Goal: Task Accomplishment & Management: Use online tool/utility

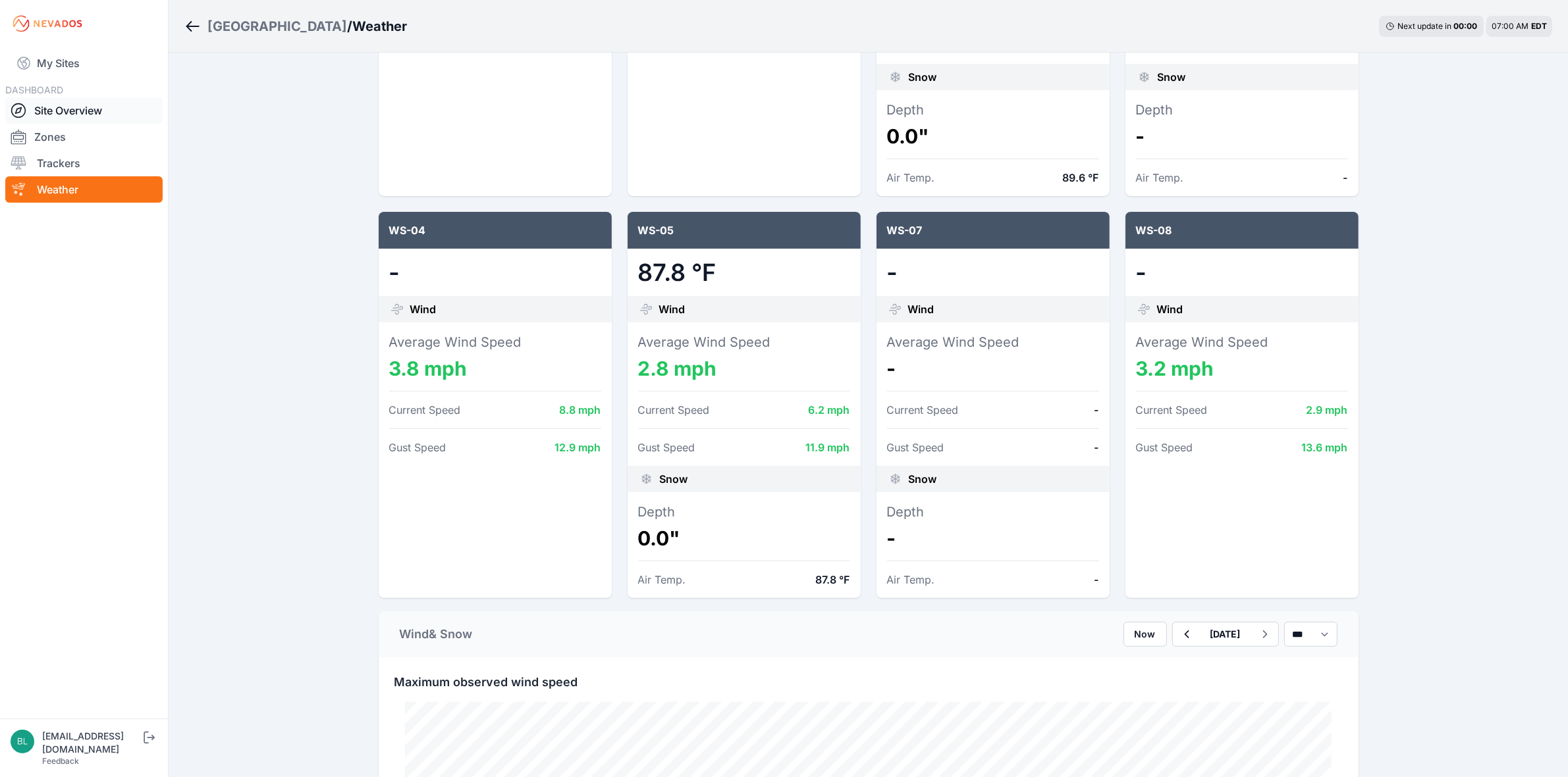
drag, startPoint x: 0, startPoint y: 0, endPoint x: 109, endPoint y: 103, distance: 150.0
click at [109, 103] on link "Site Overview" at bounding box center [84, 111] width 157 height 27
click at [1114, 196] on div "WS-06 - Wind Average Wind Speed 3.0 mph Current Speed 9.3 mph Gust Speed 13.0 m…" at bounding box center [868, 204] width 980 height 788
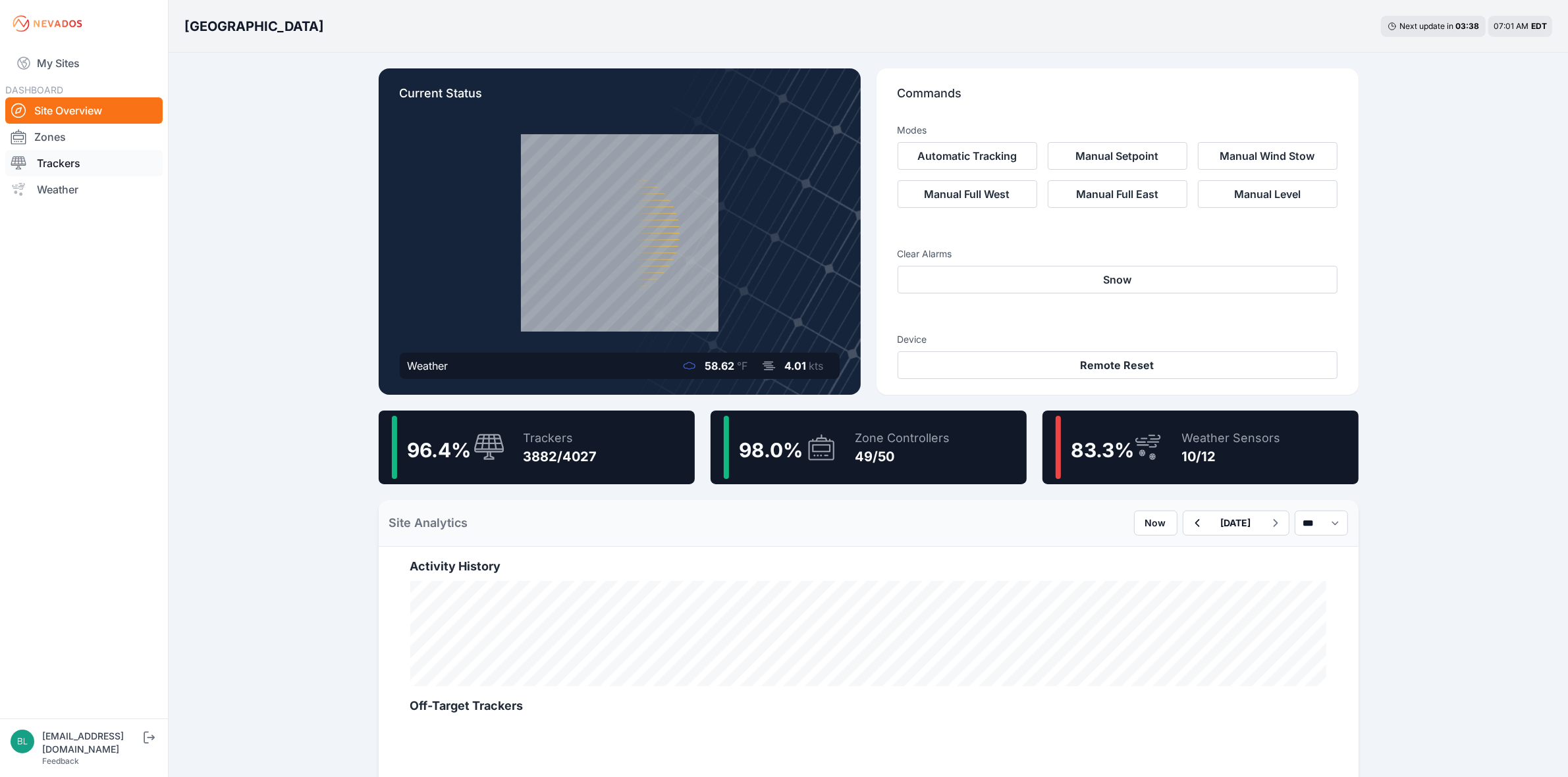
click at [70, 168] on link "Trackers" at bounding box center [84, 164] width 157 height 27
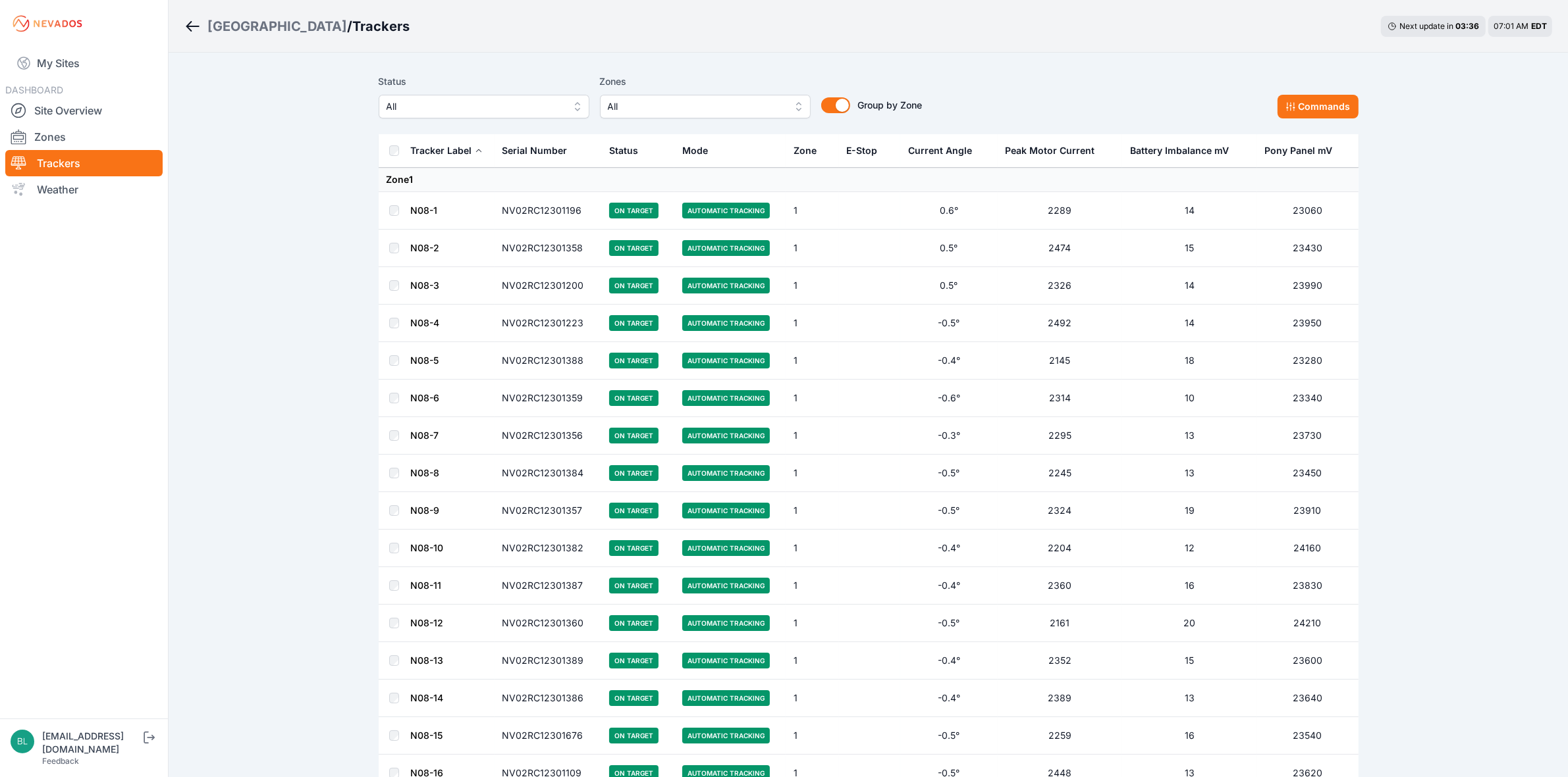
drag, startPoint x: 1163, startPoint y: 466, endPoint x: 772, endPoint y: 103, distance: 533.5
click at [772, 103] on span "All" at bounding box center [695, 107] width 176 height 16
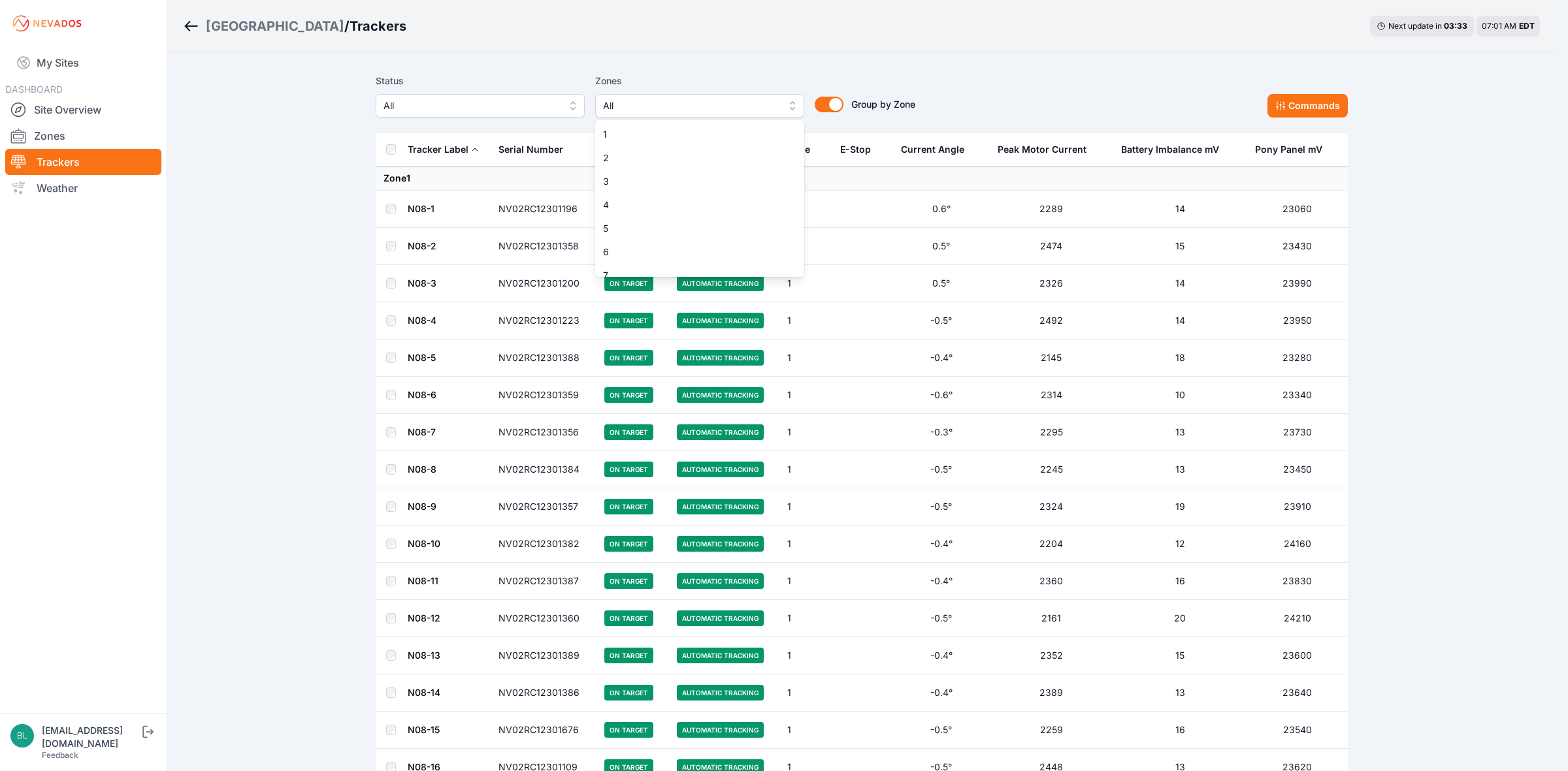
scroll to position [1022, 0]
click at [728, 253] on div "37-2" at bounding box center [700, 264] width 209 height 24
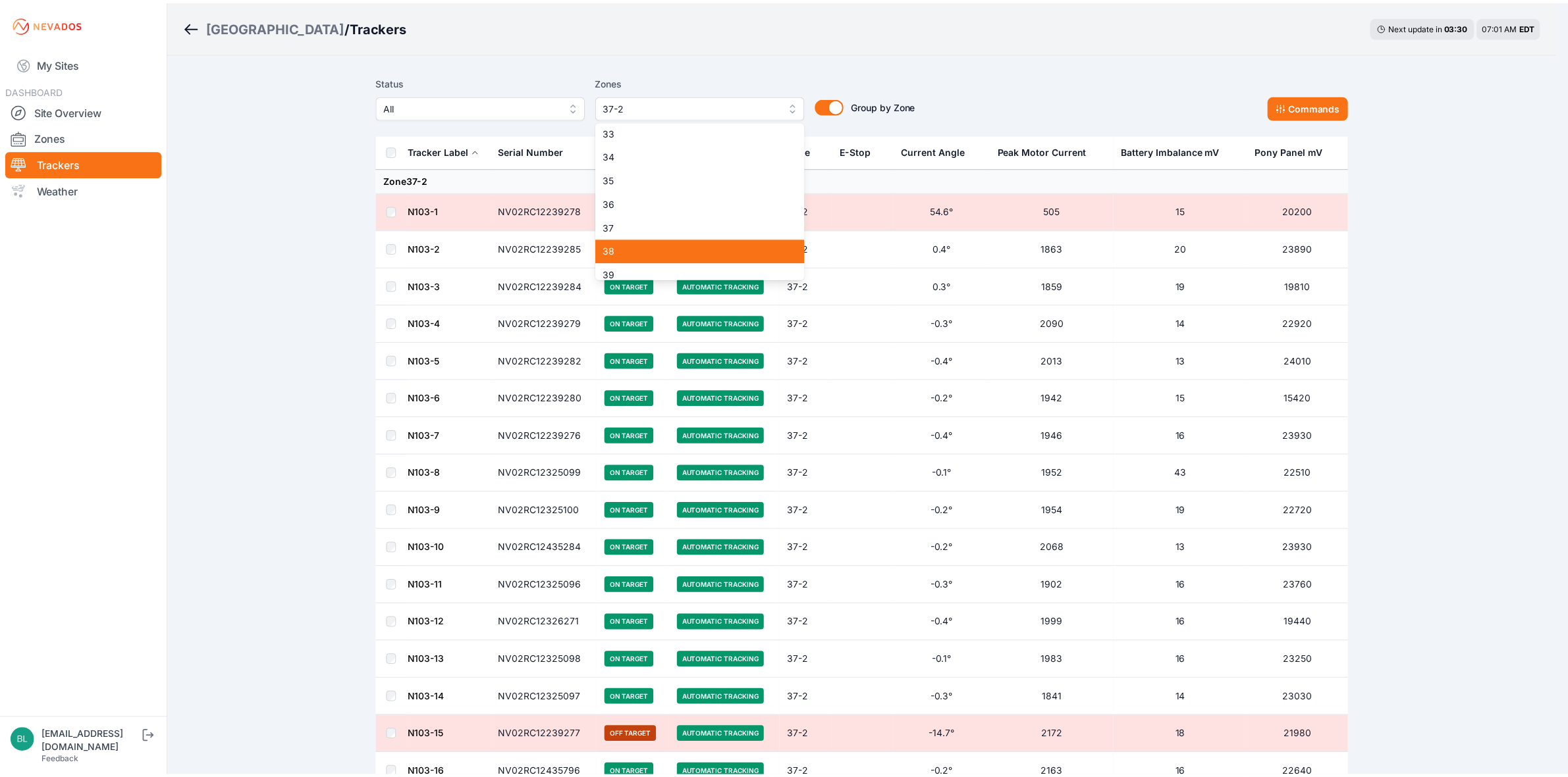
scroll to position [784, 0]
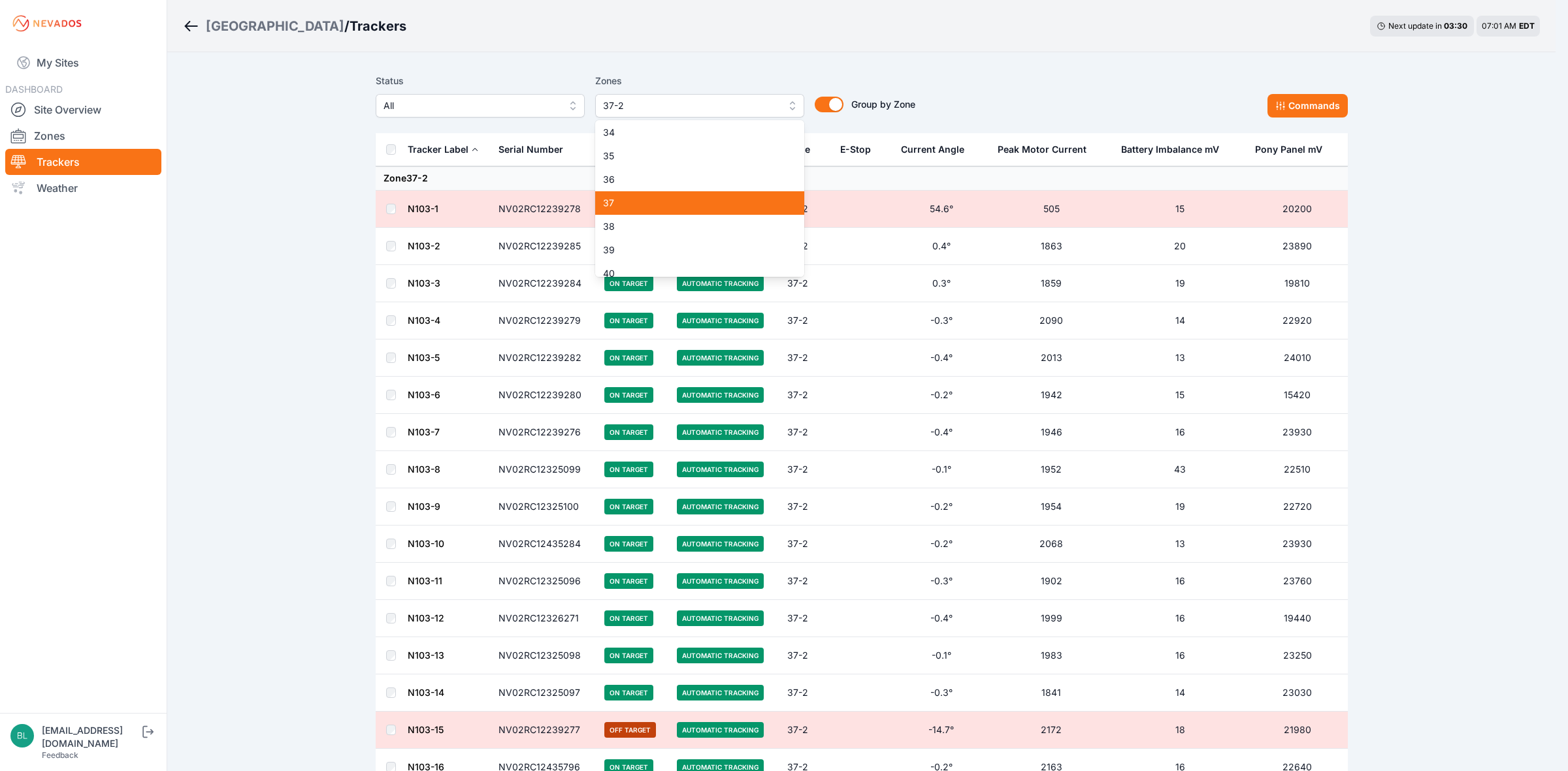
click at [717, 201] on span "37" at bounding box center [691, 203] width 178 height 13
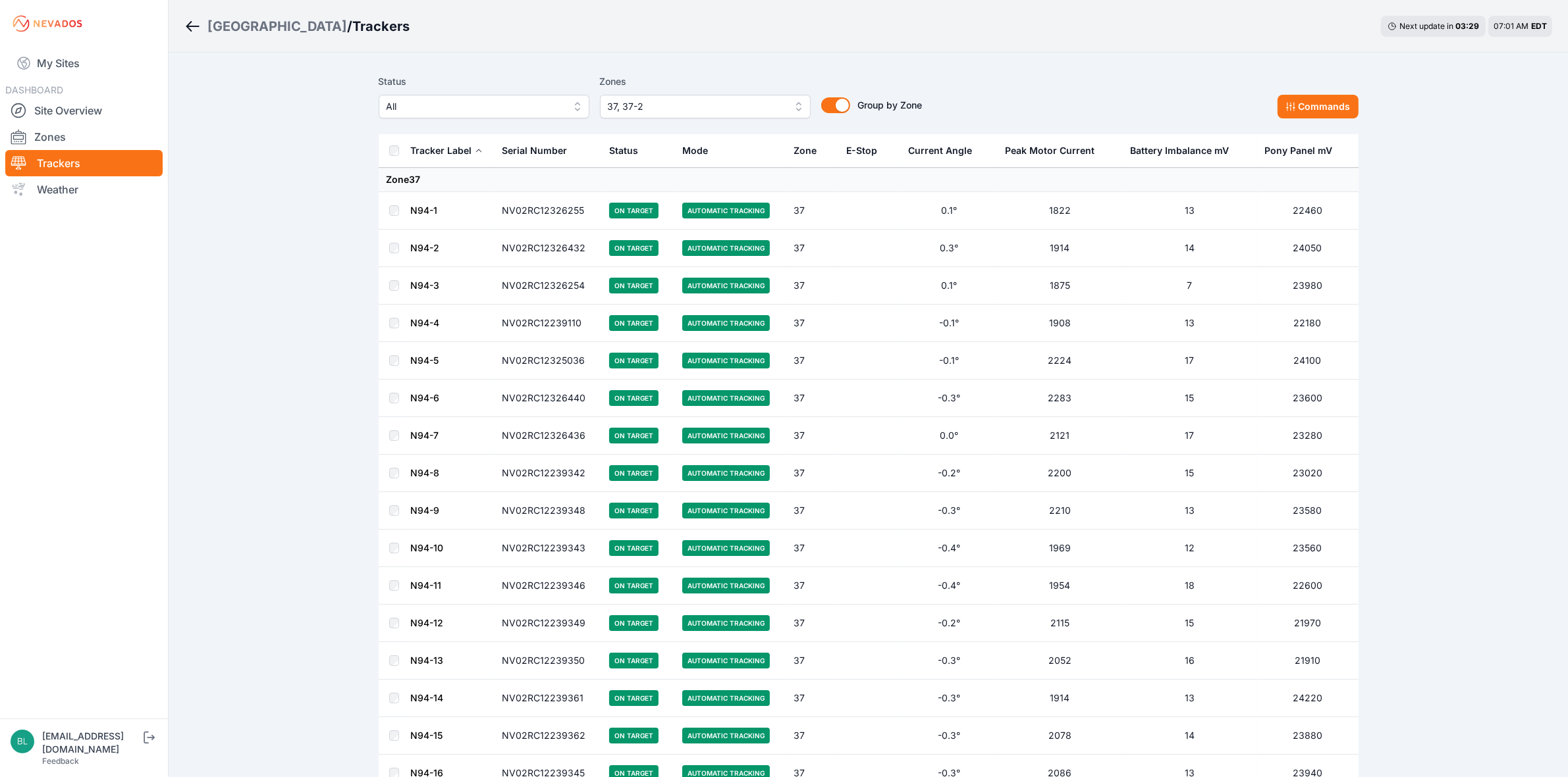
click at [393, 142] on th at bounding box center [394, 151] width 32 height 34
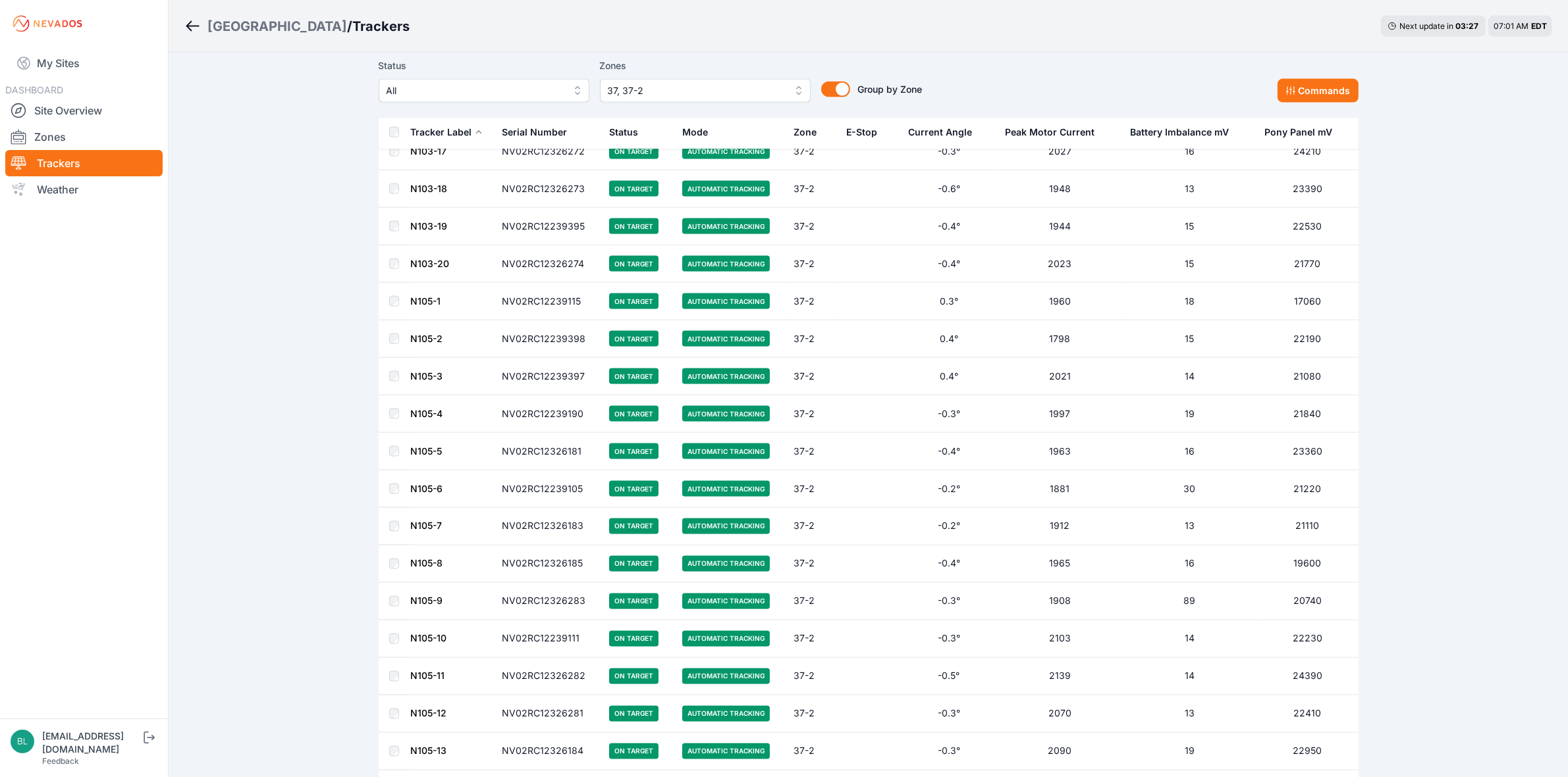
scroll to position [3075, 0]
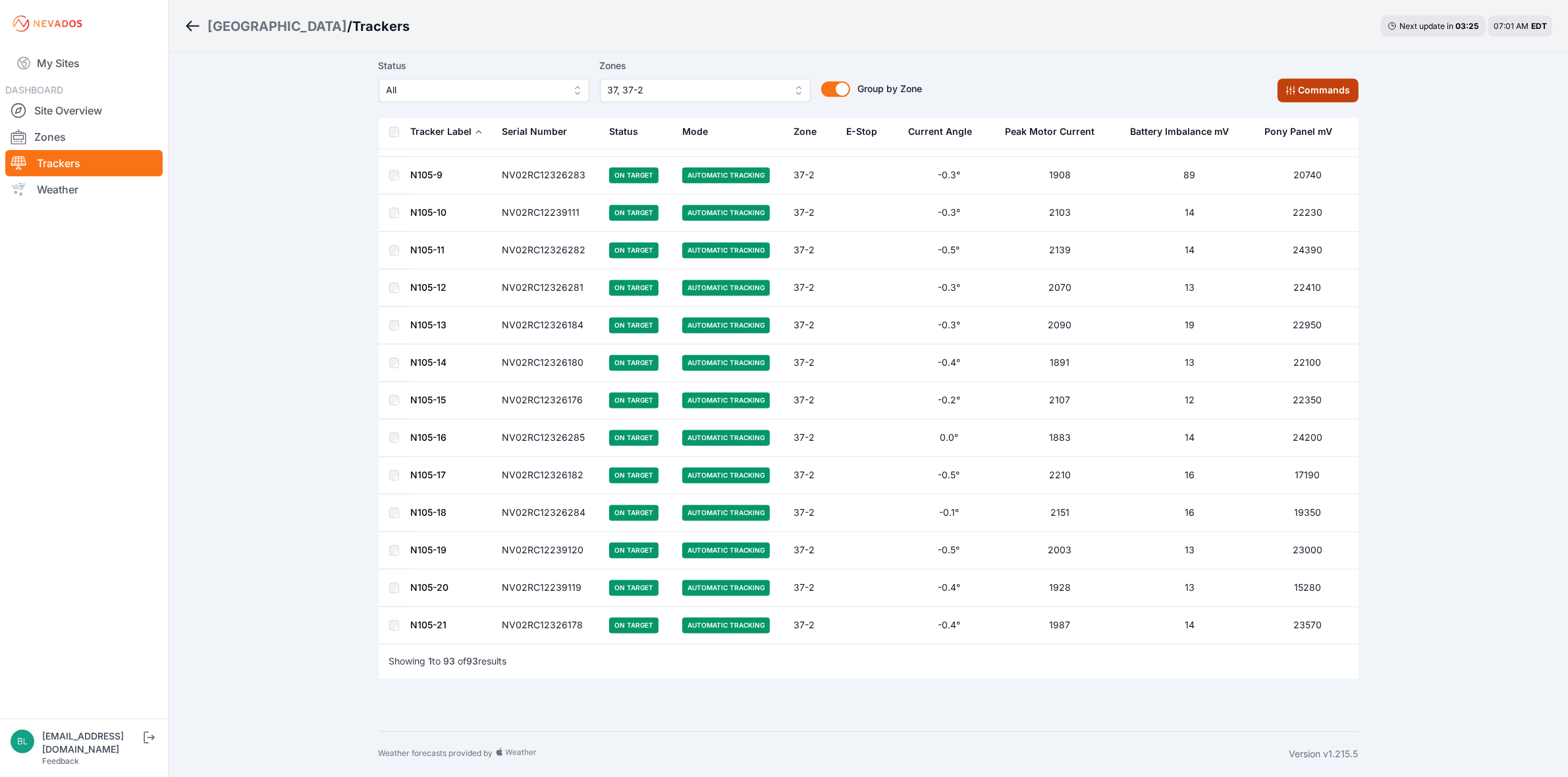
click at [1327, 99] on button "Commands" at bounding box center [1317, 91] width 81 height 24
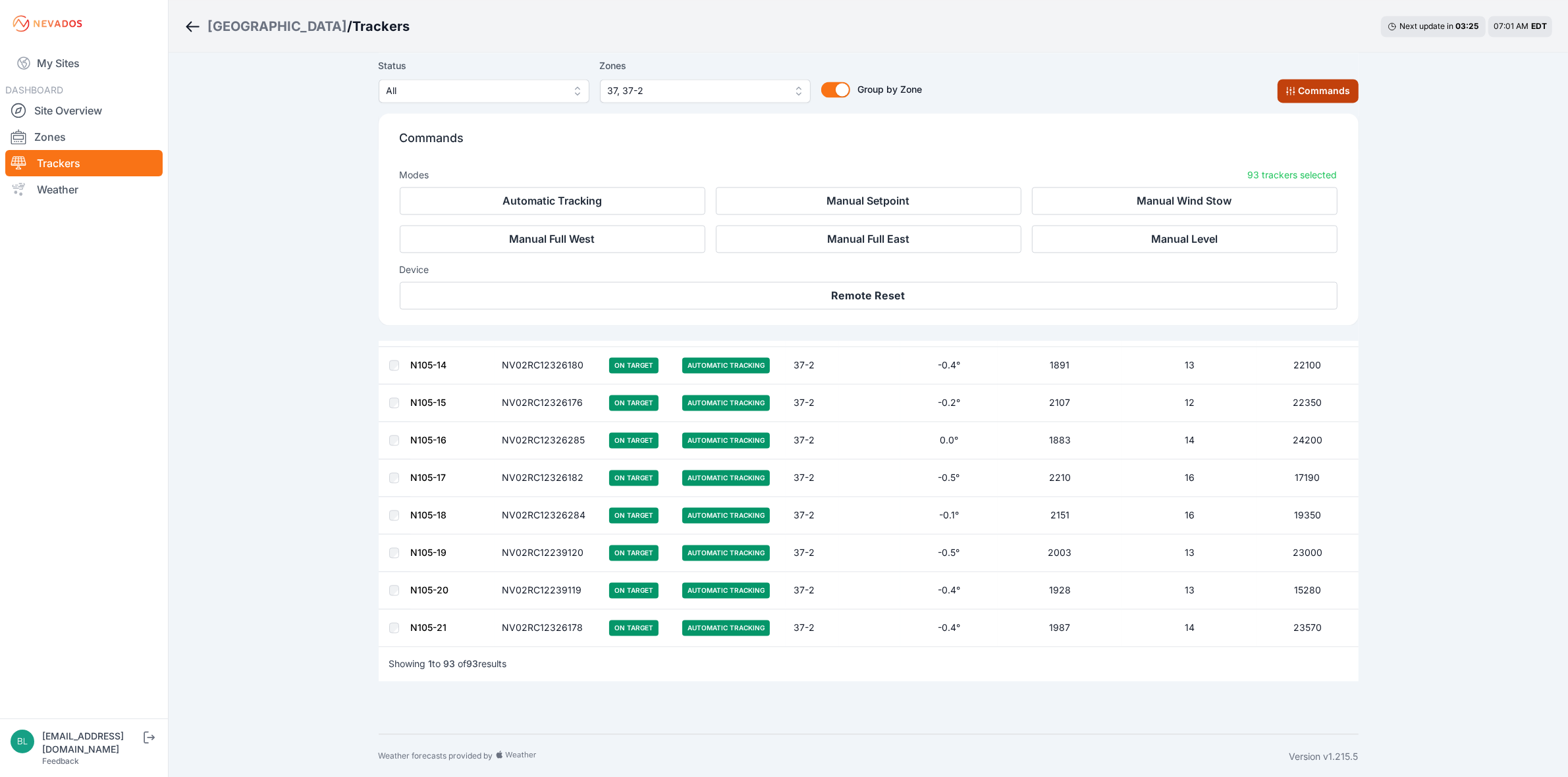
scroll to position [3298, 0]
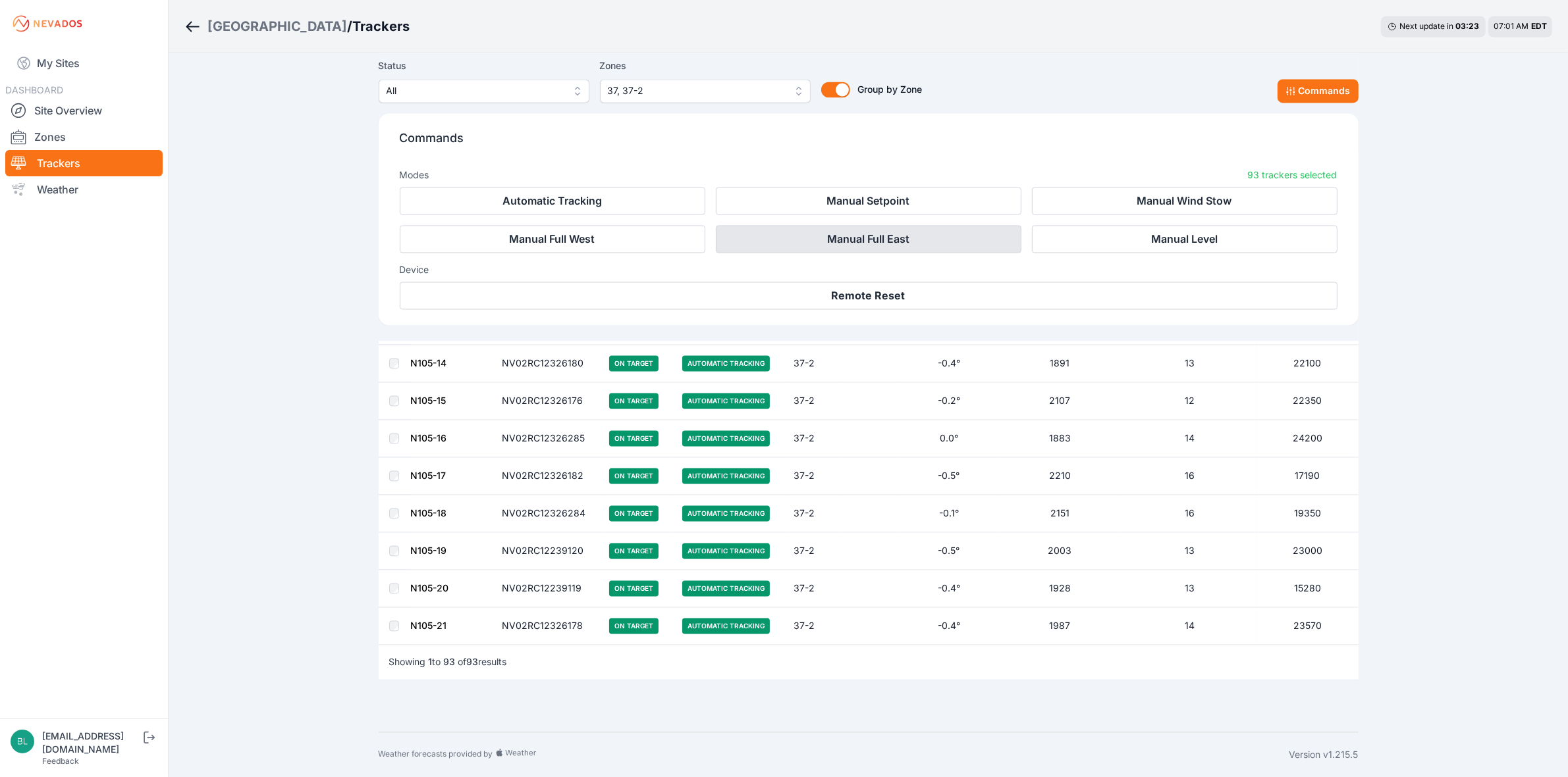
click at [947, 246] on button "Manual Full East" at bounding box center [868, 239] width 305 height 27
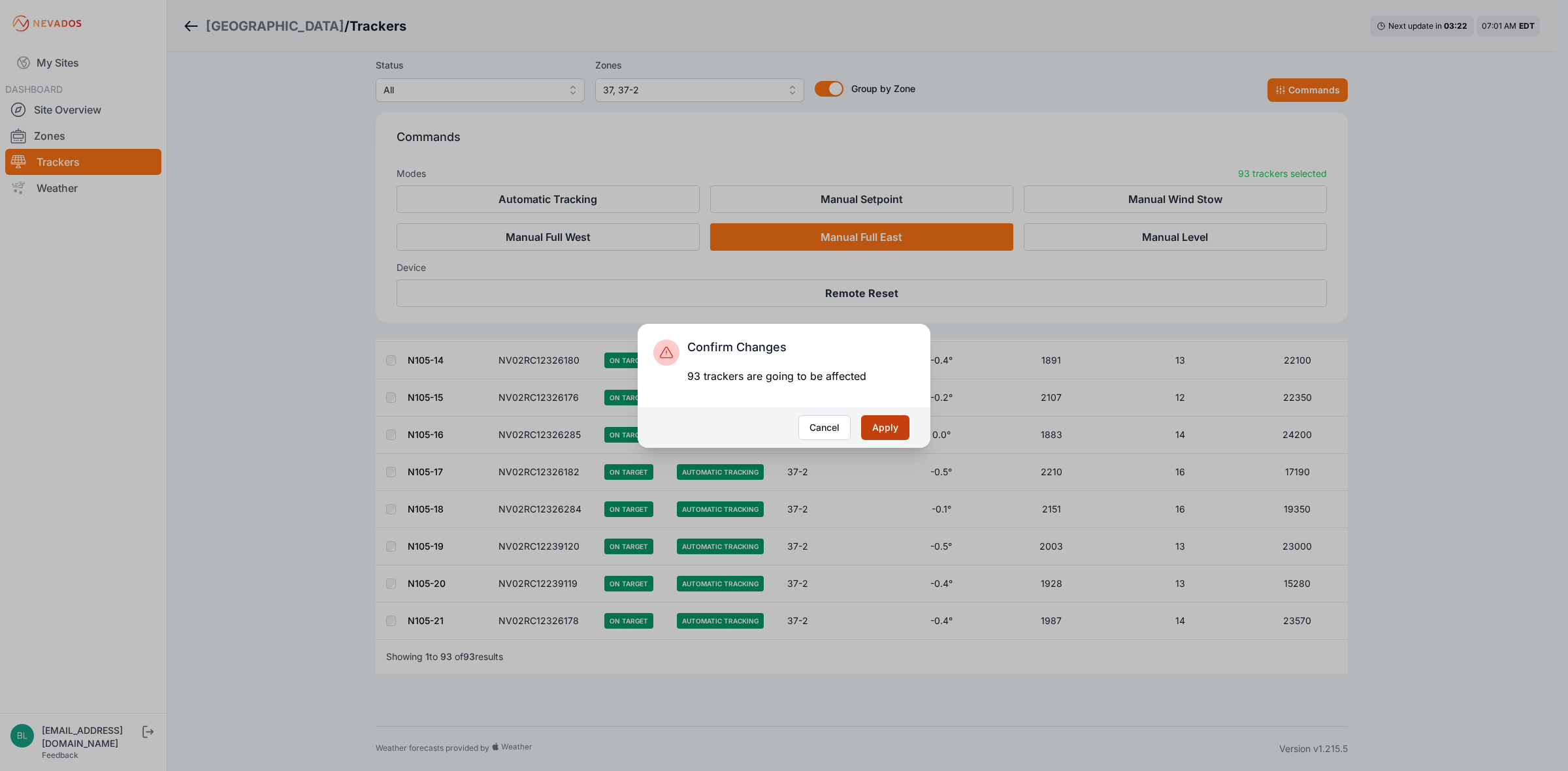
click at [892, 429] on button "Apply" at bounding box center [885, 428] width 48 height 25
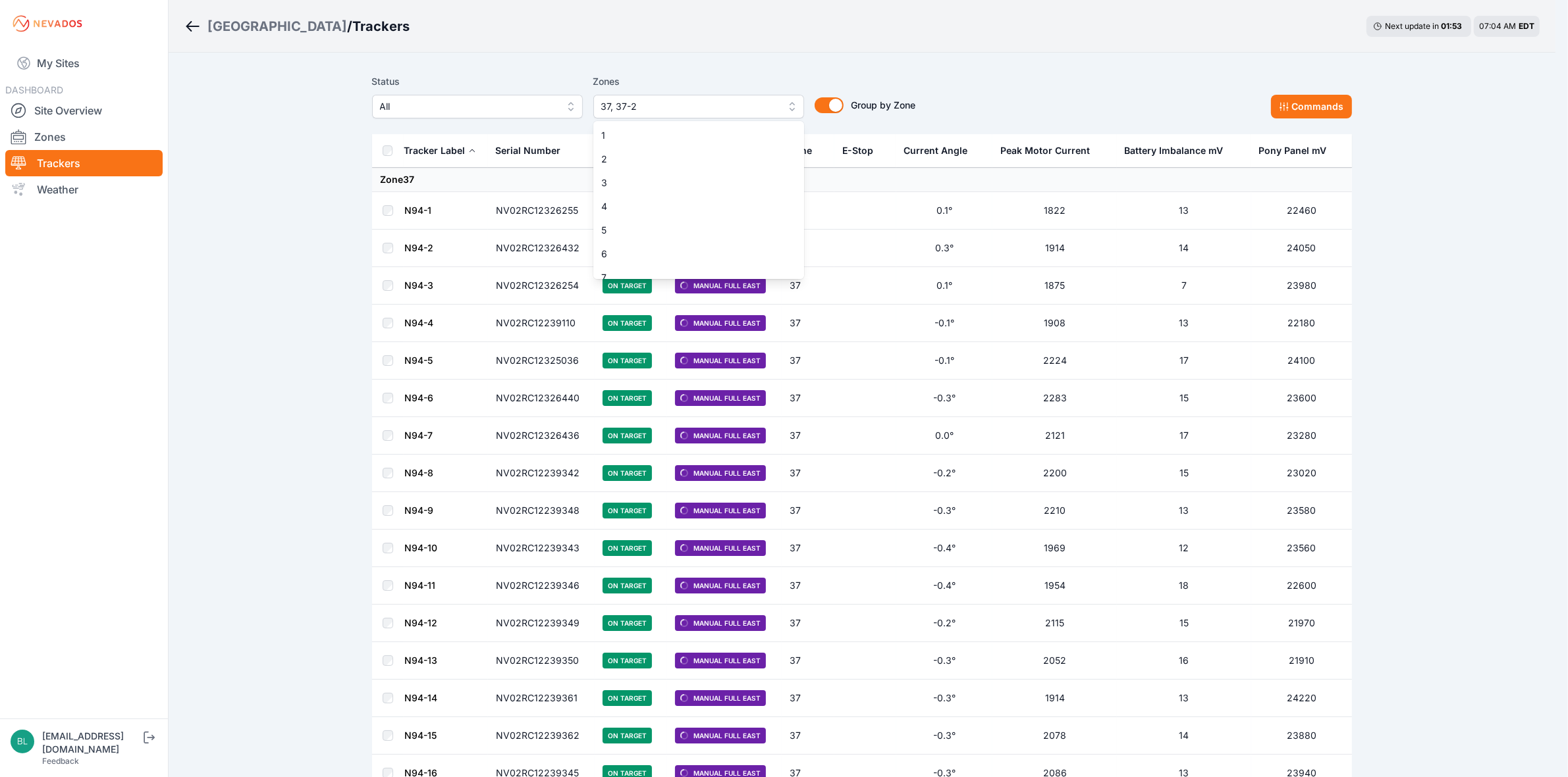
click at [771, 102] on span "37, 37-2" at bounding box center [689, 107] width 176 height 16
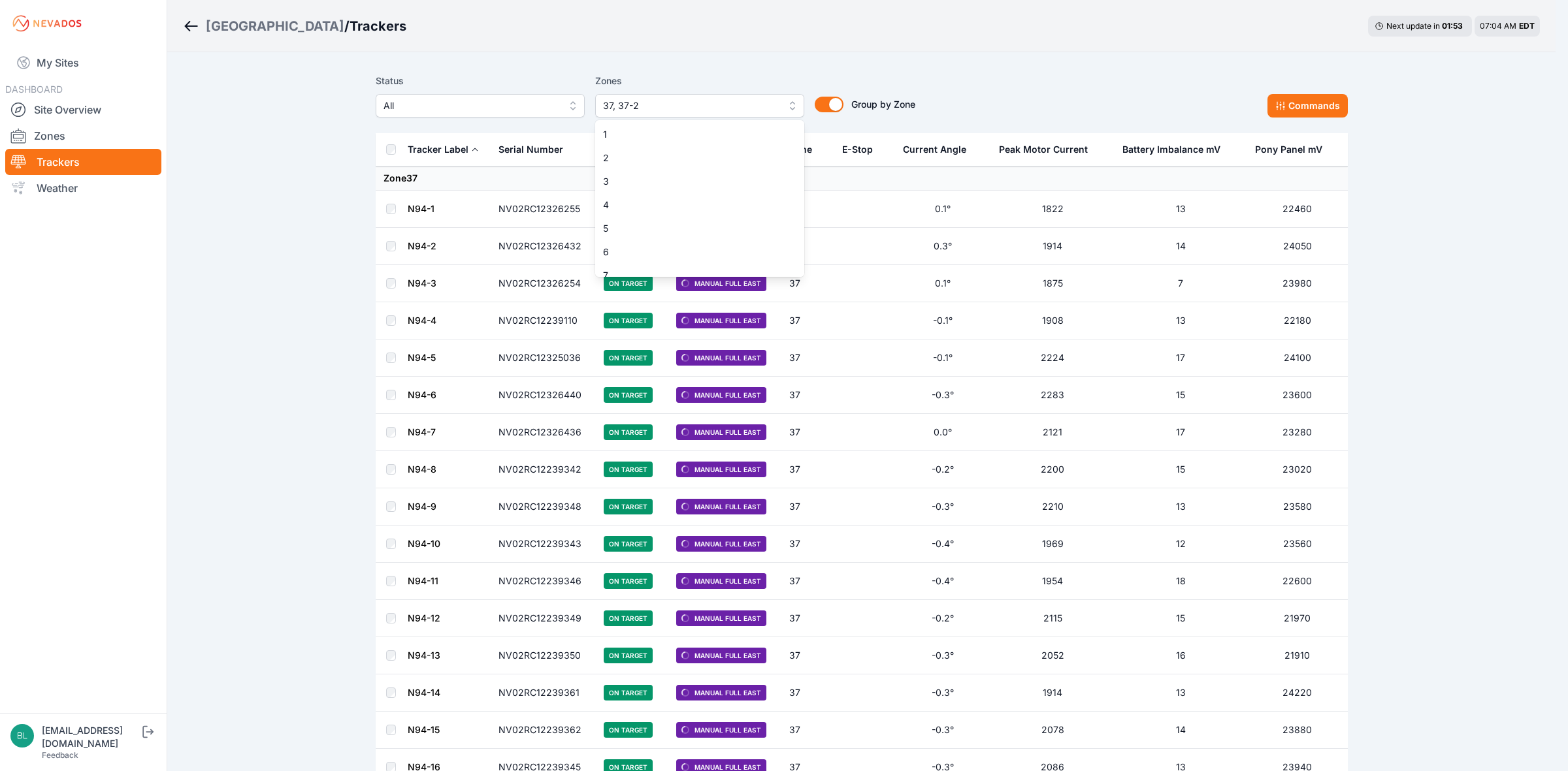
scroll to position [715, 0]
click at [727, 265] on span "37" at bounding box center [691, 265] width 178 height 13
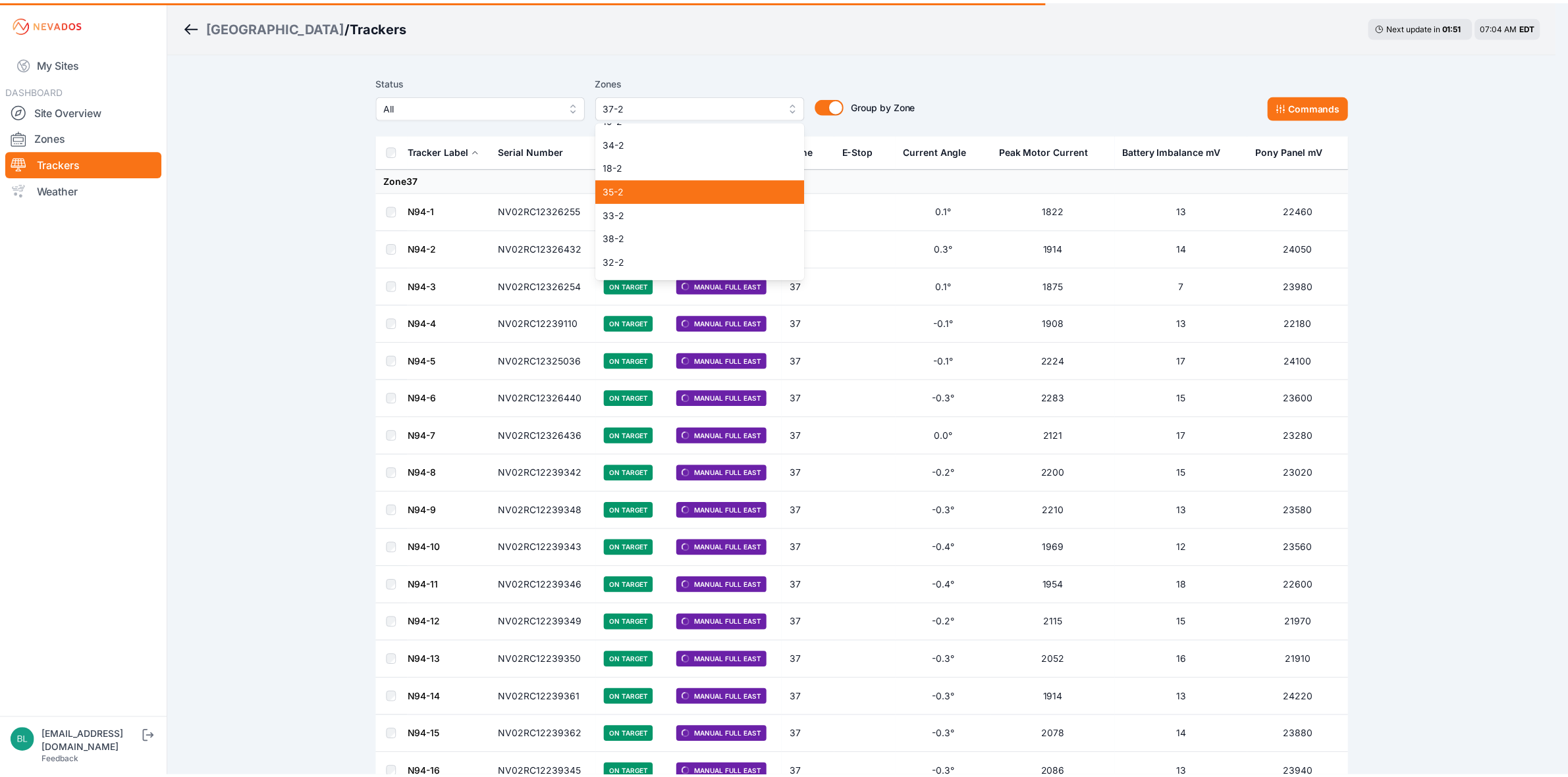
scroll to position [1030, 0]
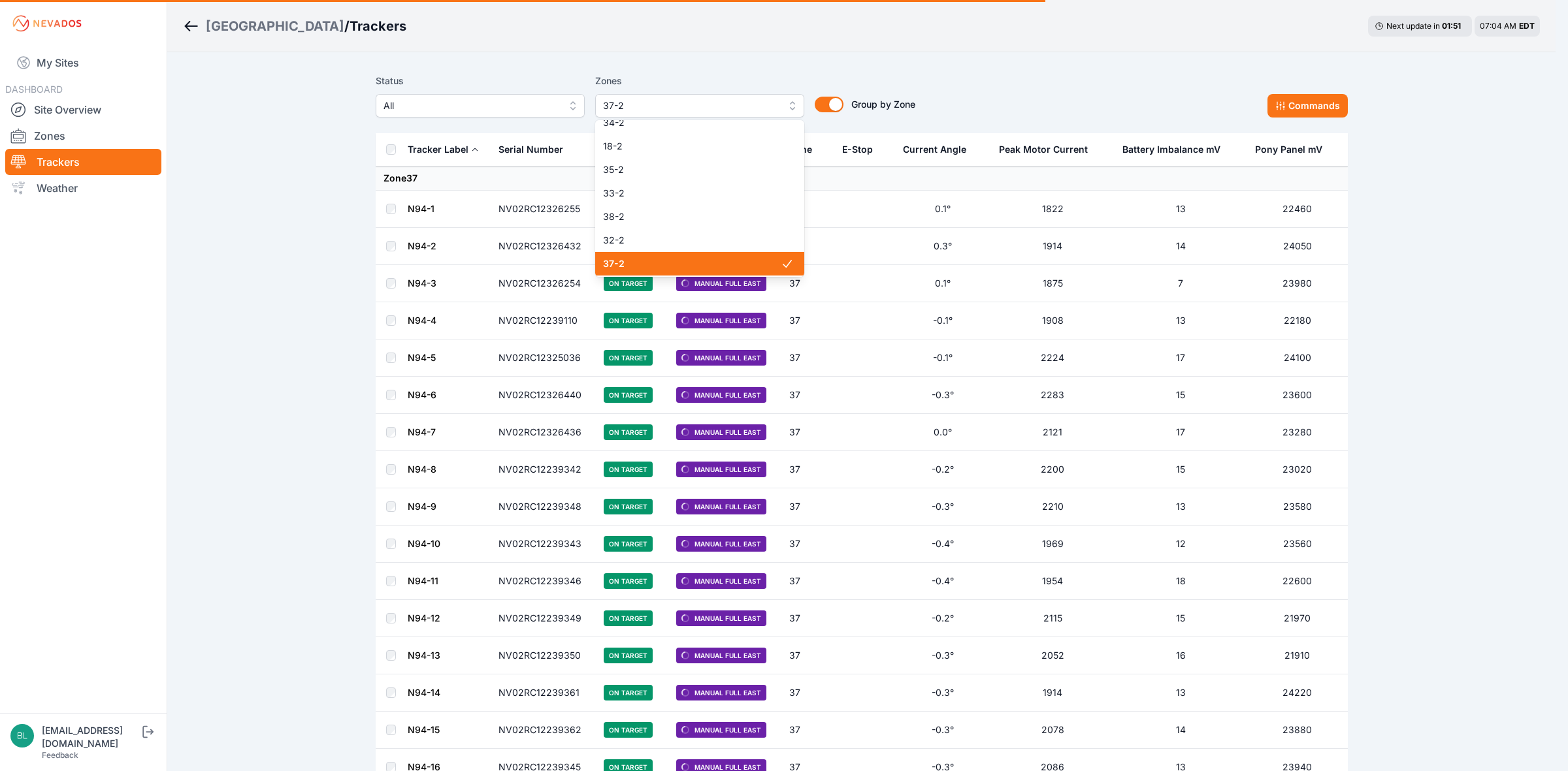
click at [719, 260] on span "37-2" at bounding box center [691, 263] width 178 height 13
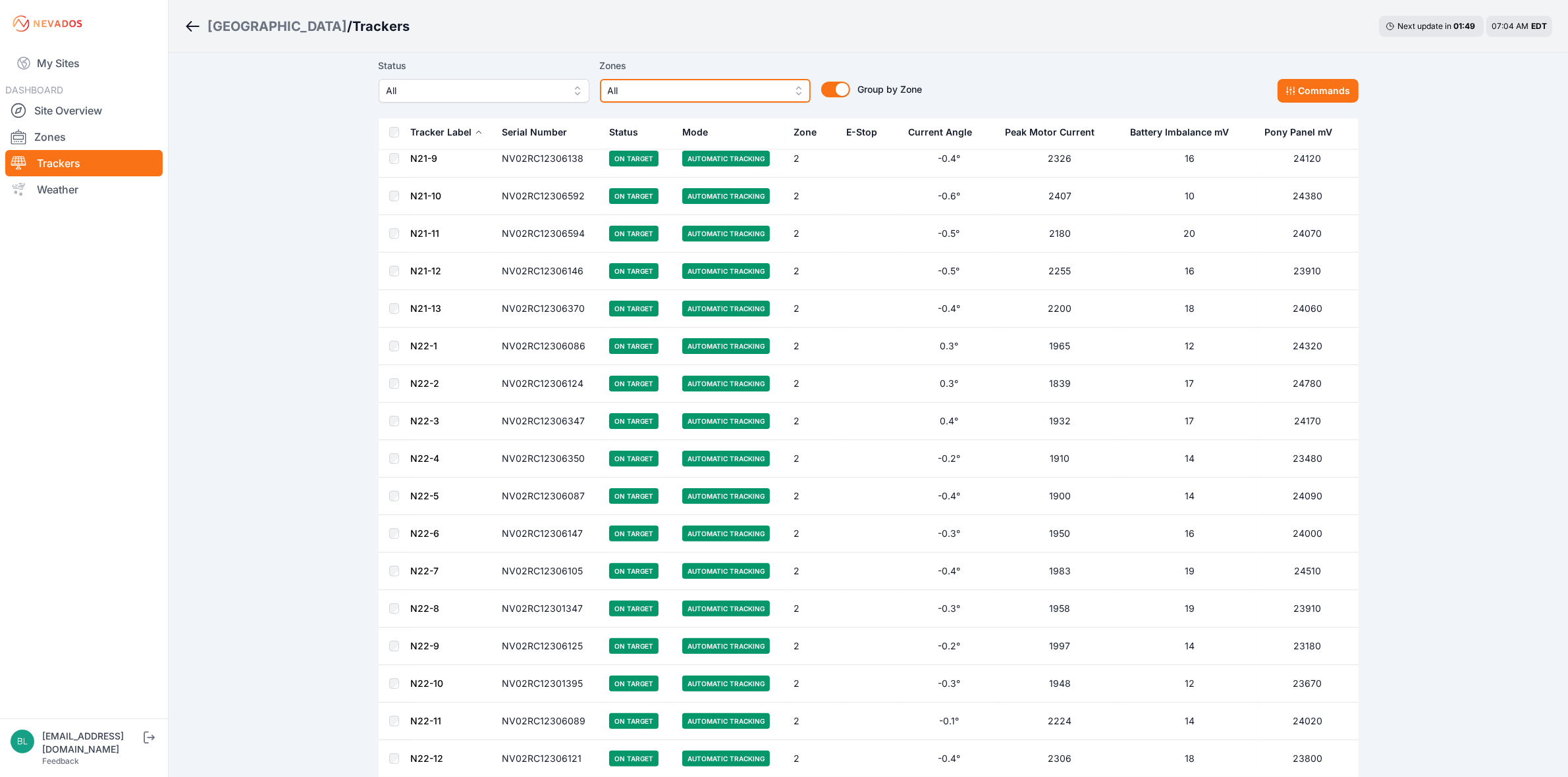
scroll to position [7124, 0]
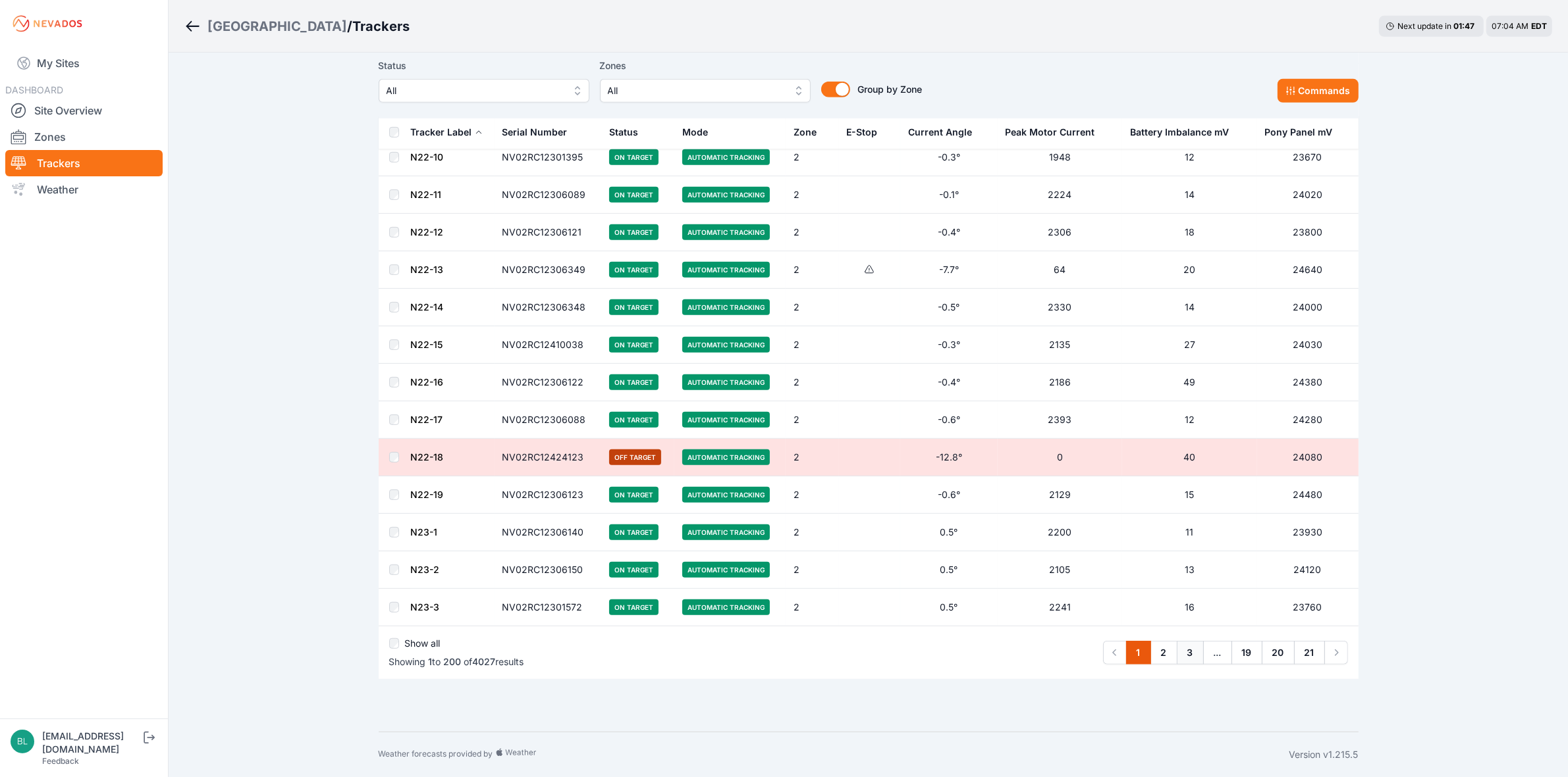
click at [1199, 655] on link "3" at bounding box center [1190, 653] width 27 height 24
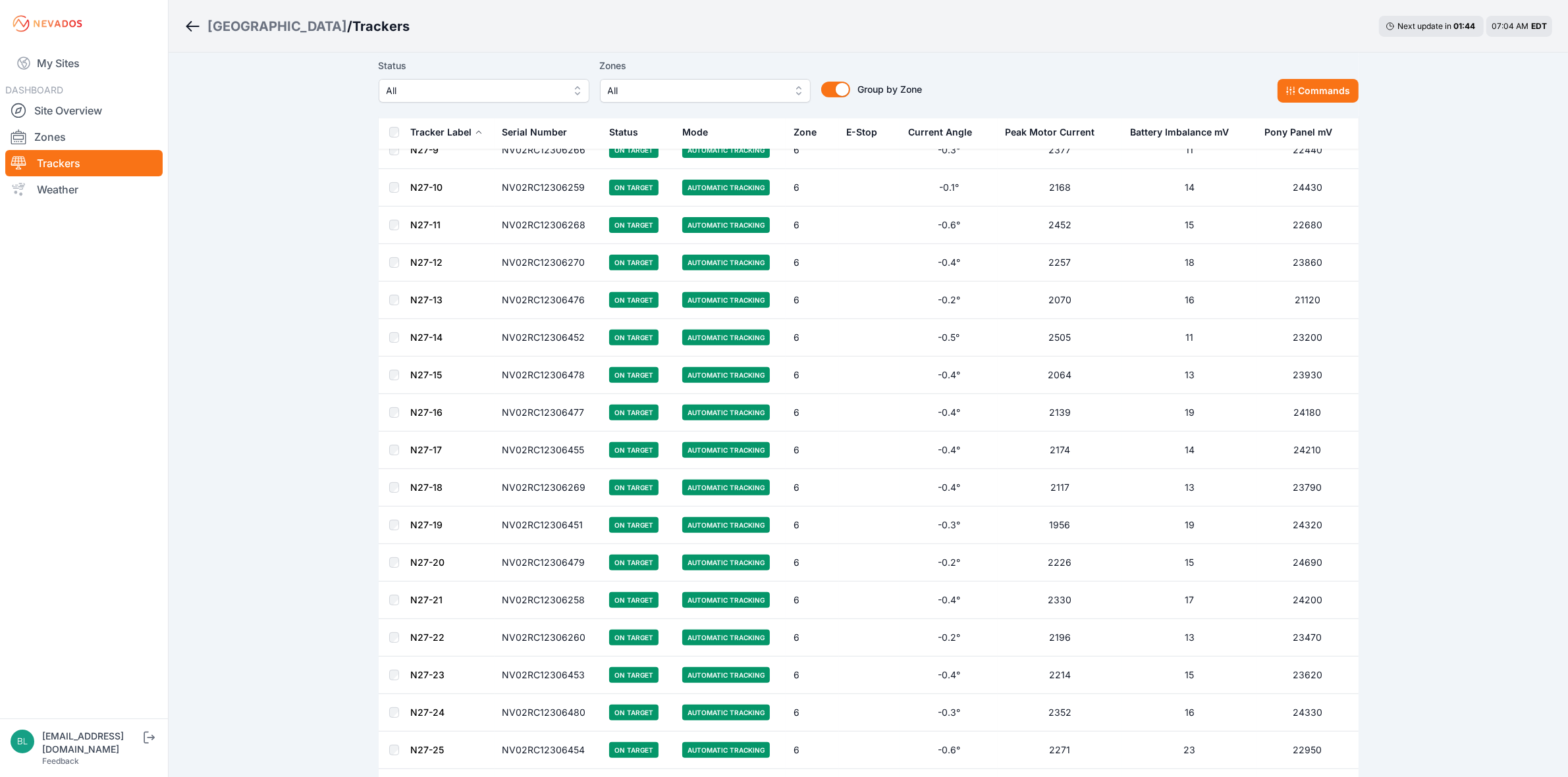
scroll to position [7172, 0]
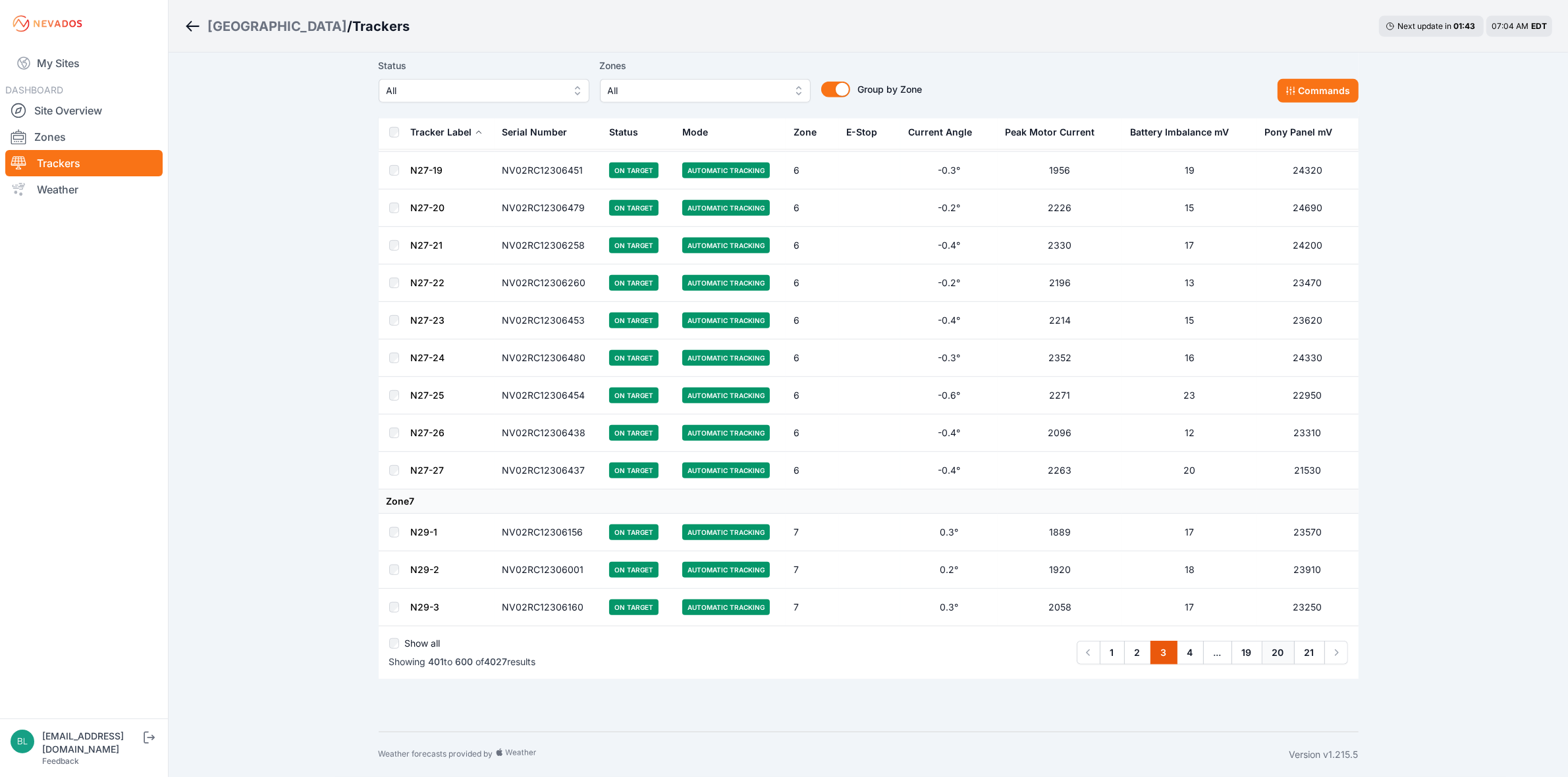
click at [1270, 656] on link "20" at bounding box center [1278, 653] width 33 height 24
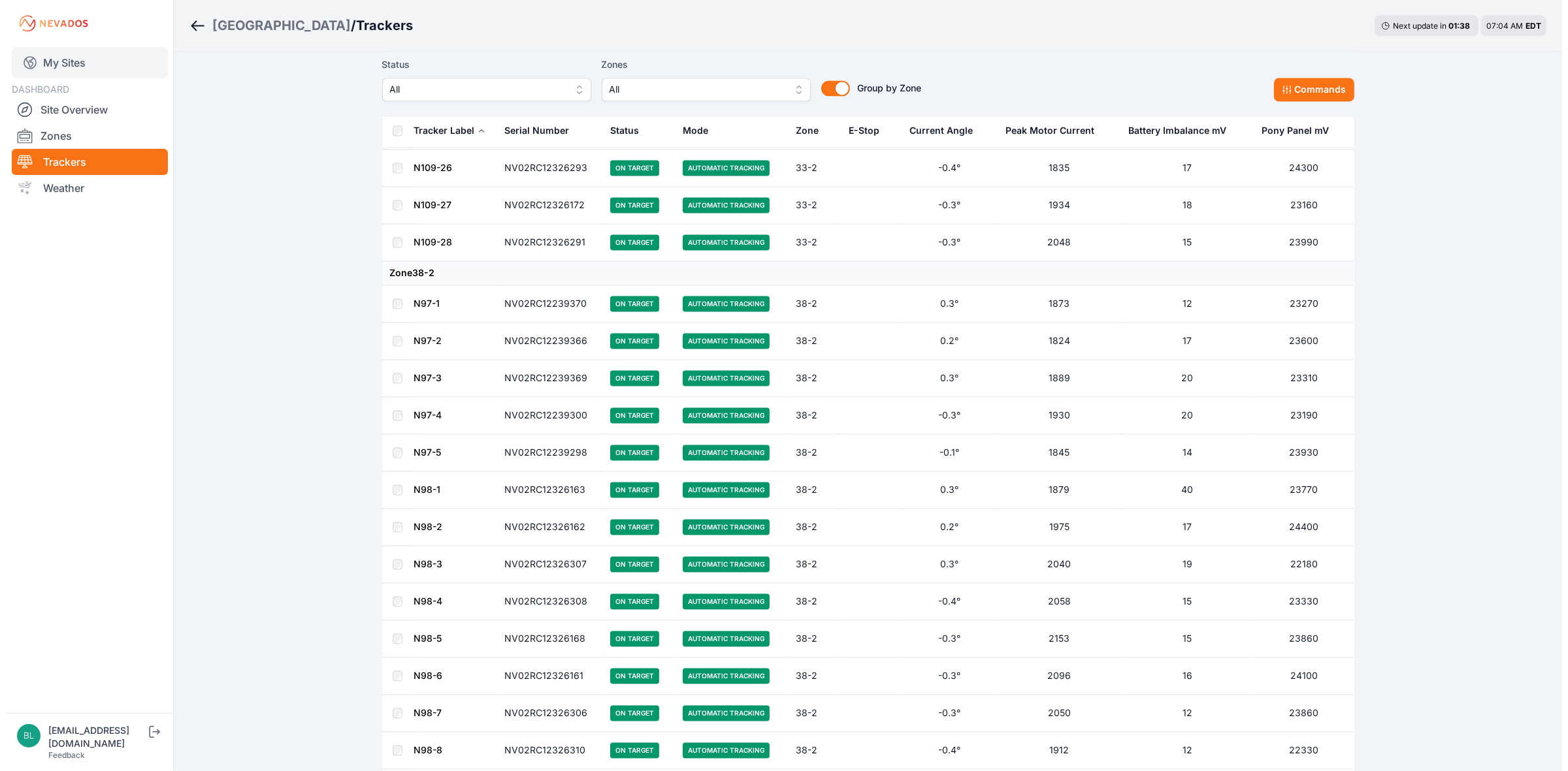
scroll to position [3184, 0]
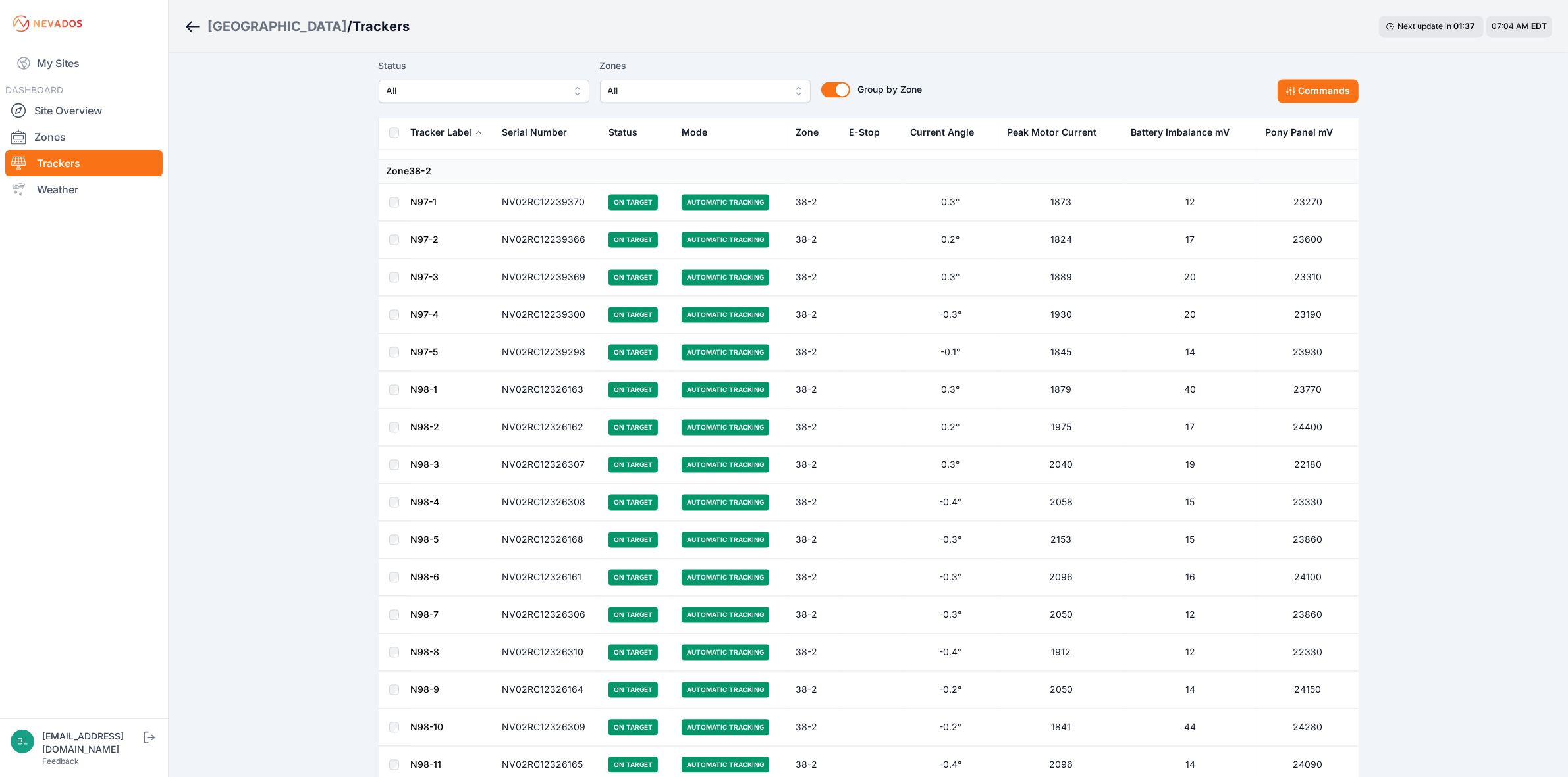
click at [715, 86] on span "All" at bounding box center [695, 91] width 176 height 16
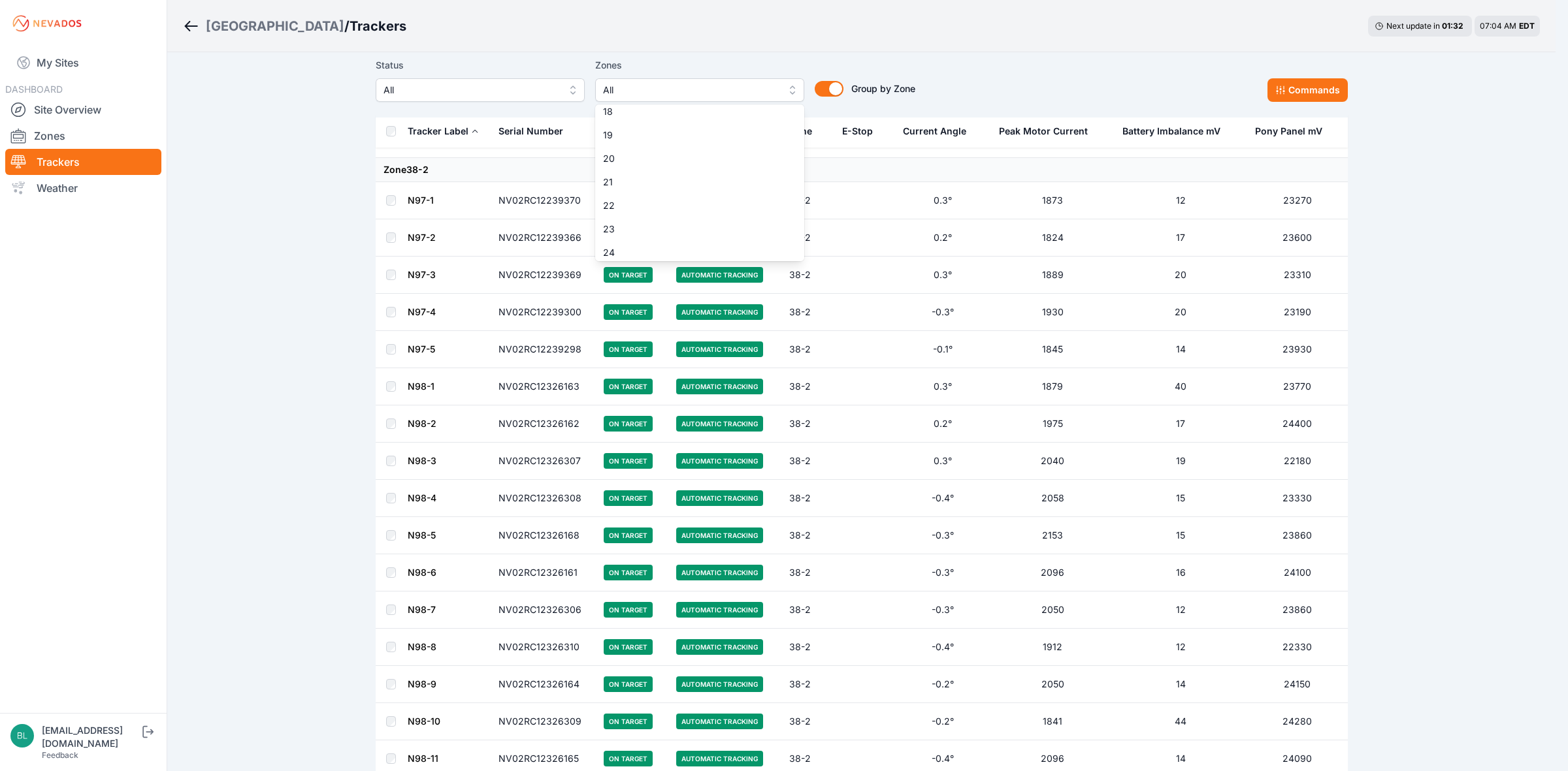
scroll to position [408, 0]
click at [695, 174] on span "21" at bounding box center [691, 180] width 178 height 13
click at [745, 24] on div "Bartonsville / Trackers Next update in 01 : 30 07:04 AM EDT Status All Zones 21…" at bounding box center [778, 757] width 1556 height 7882
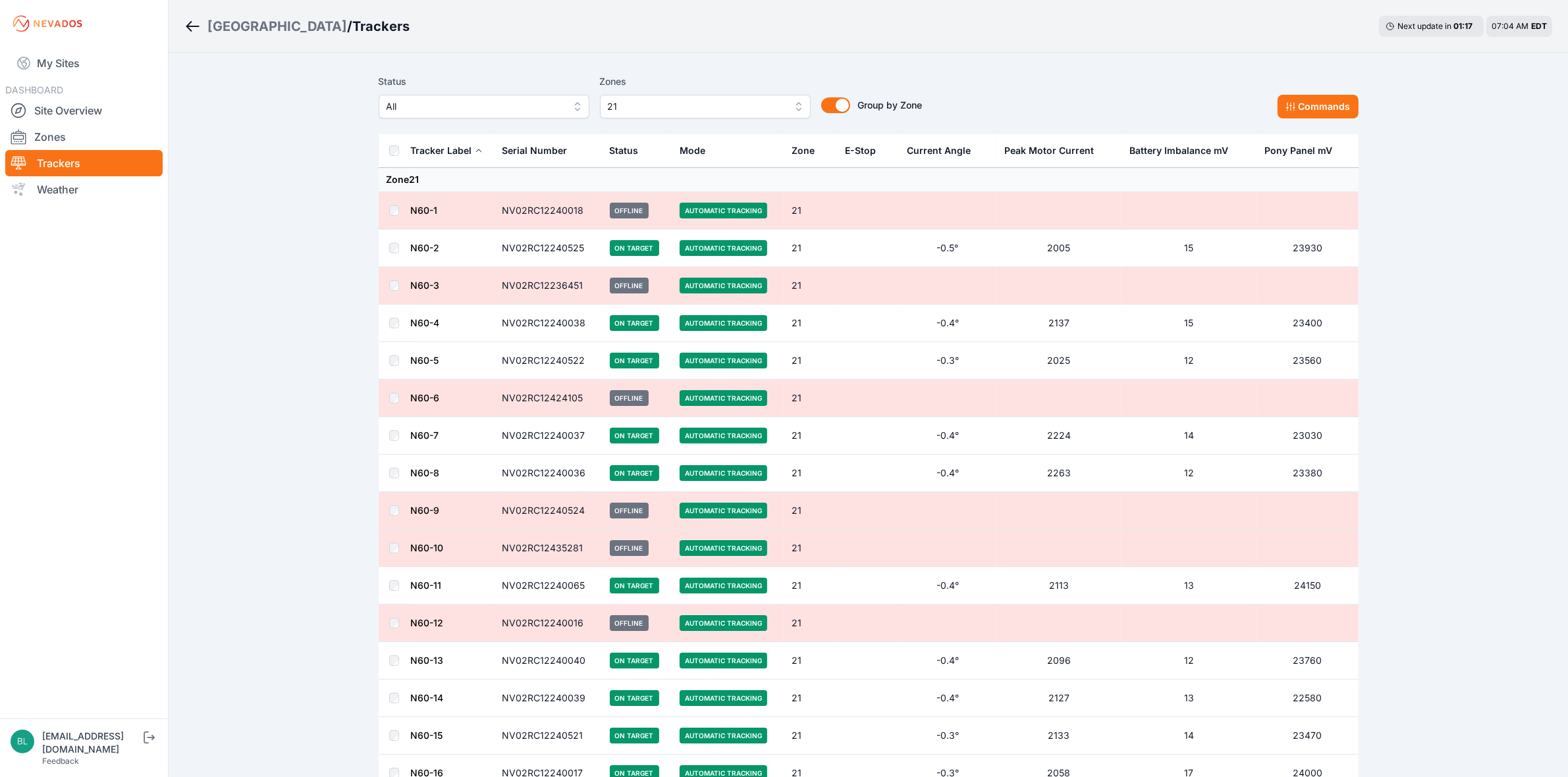
click at [579, 409] on td "NV02RC12424105" at bounding box center [548, 398] width 107 height 37
